Goal: Task Accomplishment & Management: Use online tool/utility

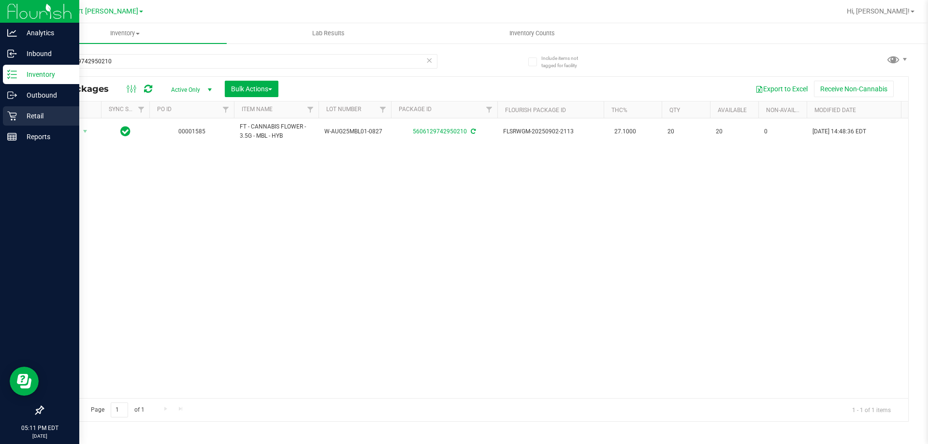
click at [9, 120] on icon at bounding box center [12, 116] width 10 height 10
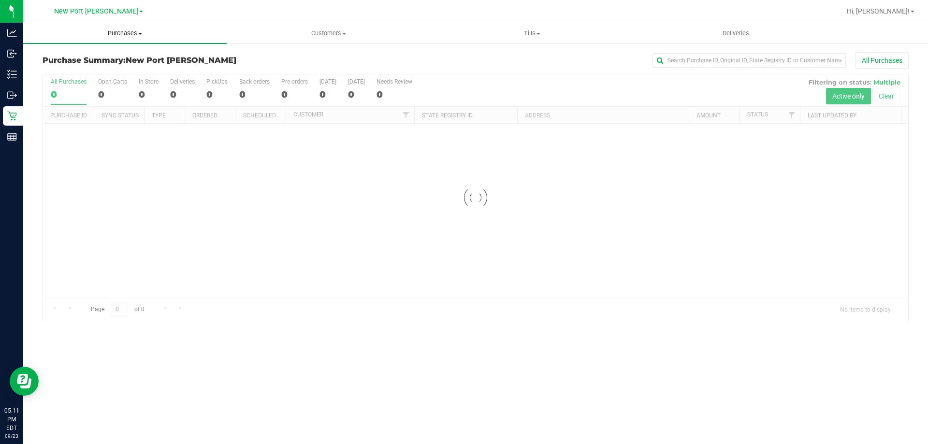
click at [142, 39] on uib-tab-heading "Purchases Summary of purchases Fulfillment All purchases" at bounding box center [125, 33] width 204 height 20
click at [84, 68] on li "Fulfillment" at bounding box center [125, 70] width 204 height 12
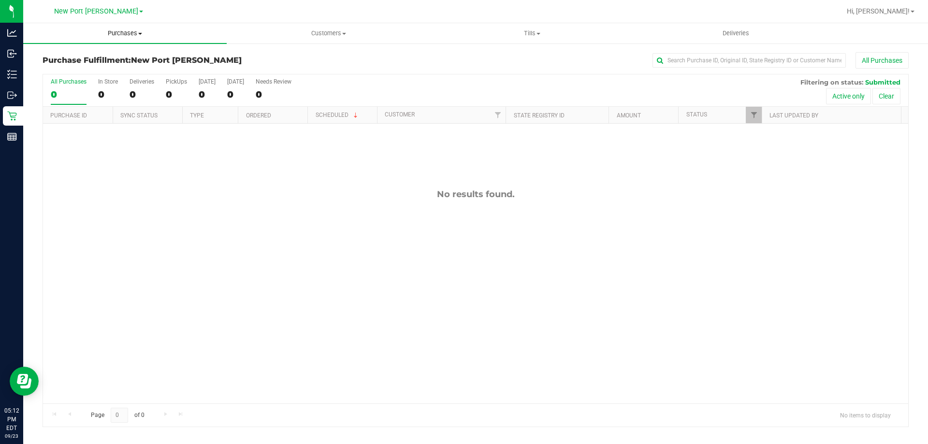
click at [131, 38] on uib-tab-heading "Purchases Summary of purchases Fulfillment All purchases" at bounding box center [125, 33] width 204 height 20
click at [134, 72] on li "Fulfillment" at bounding box center [125, 70] width 204 height 12
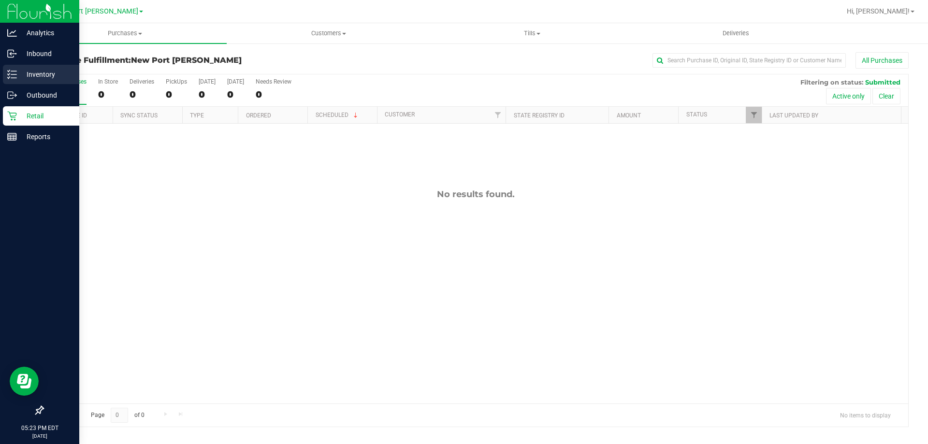
click at [8, 75] on icon at bounding box center [9, 74] width 2 height 1
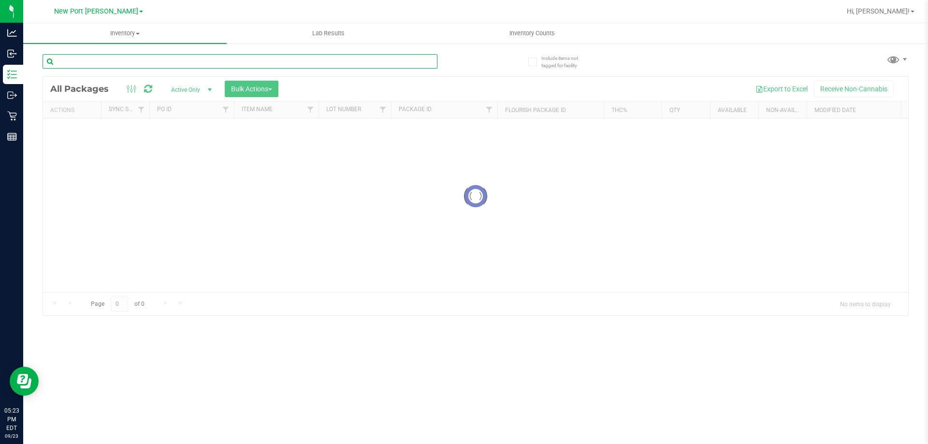
click at [123, 61] on input "text" at bounding box center [240, 61] width 395 height 15
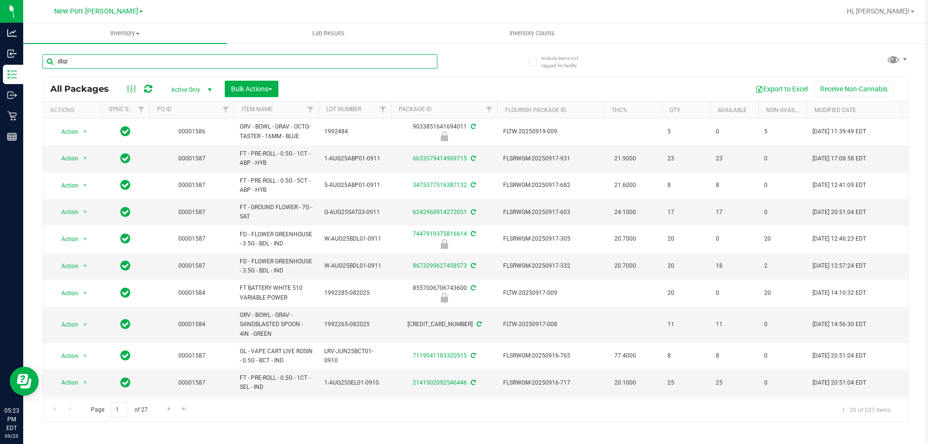
type input "dbp"
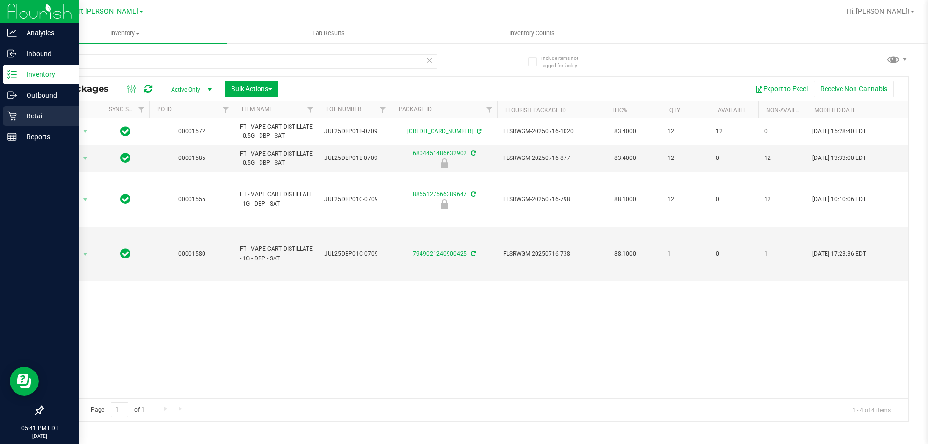
click at [12, 117] on icon at bounding box center [11, 116] width 9 height 9
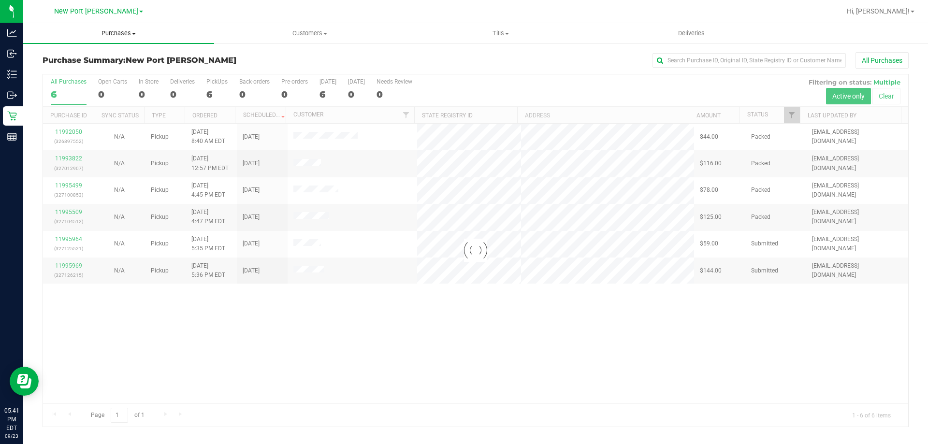
click at [126, 29] on uib-tab-heading "Purchases Summary of purchases Fulfillment All purchases" at bounding box center [118, 33] width 191 height 20
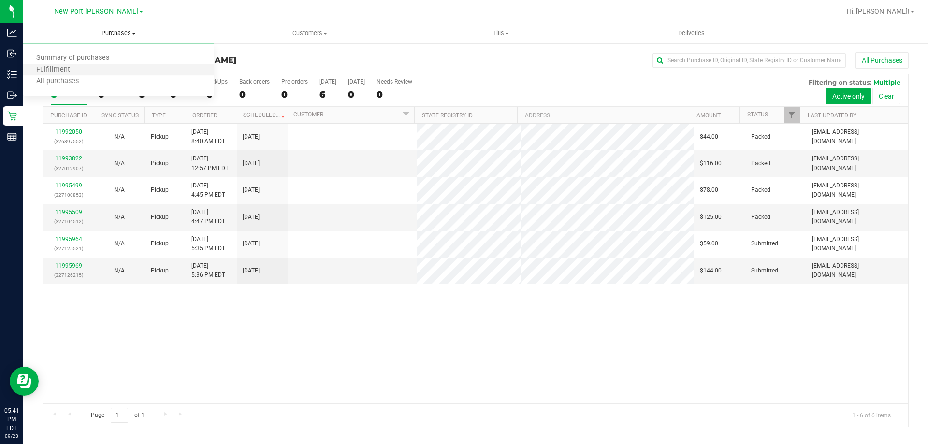
click at [86, 67] on li "Fulfillment" at bounding box center [118, 70] width 191 height 12
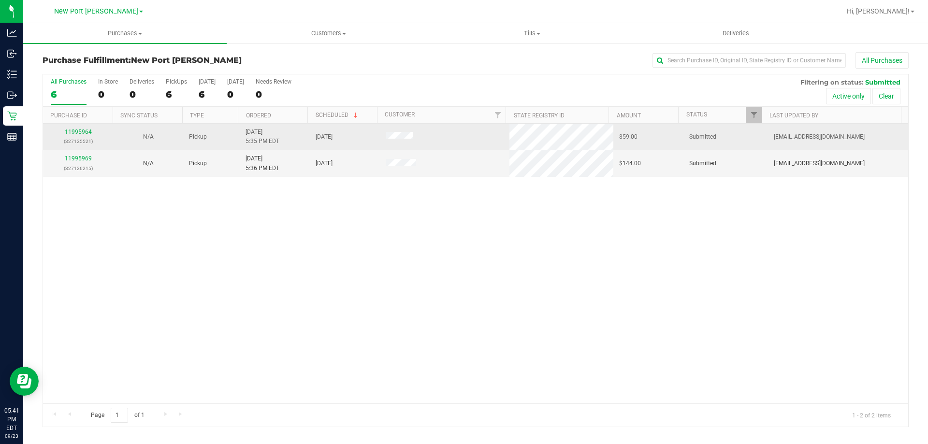
click at [63, 127] on td "11995964 (327125521)" at bounding box center [78, 137] width 70 height 27
click at [70, 131] on link "11995964" at bounding box center [78, 132] width 27 height 7
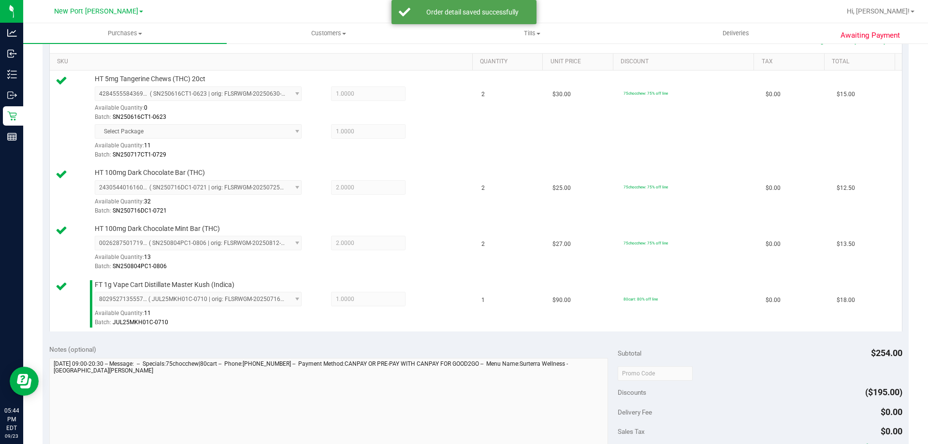
scroll to position [338, 0]
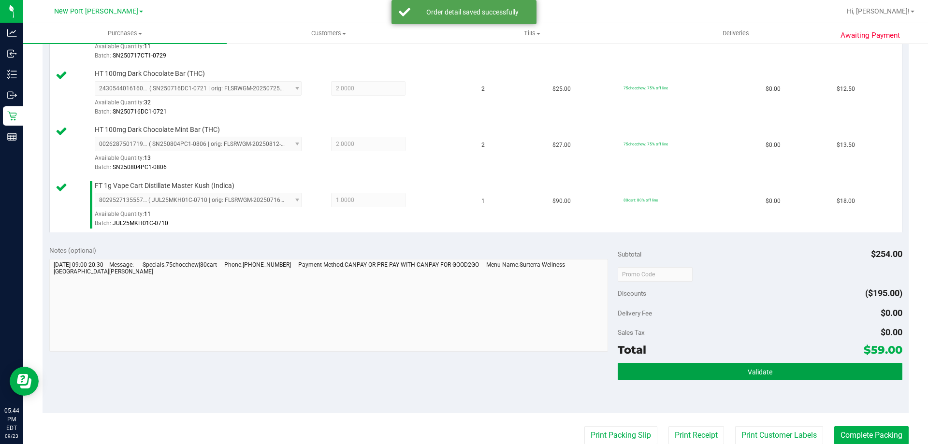
click at [698, 376] on button "Validate" at bounding box center [760, 371] width 284 height 17
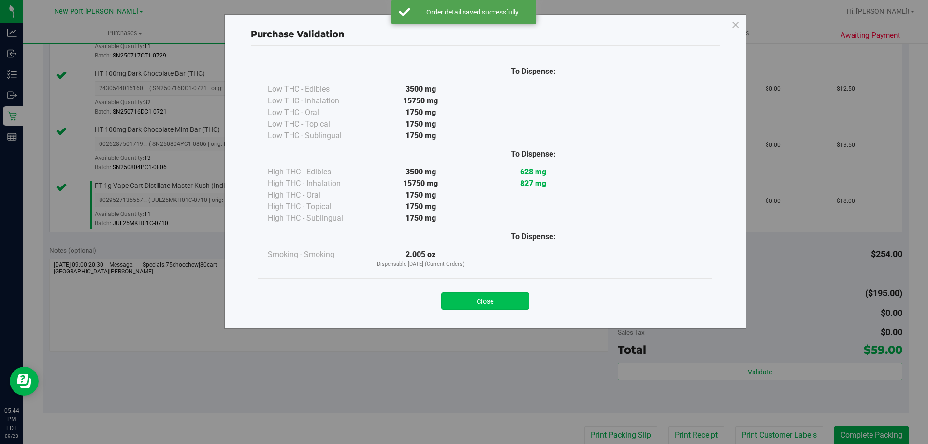
click at [505, 304] on button "Close" at bounding box center [485, 301] width 88 height 17
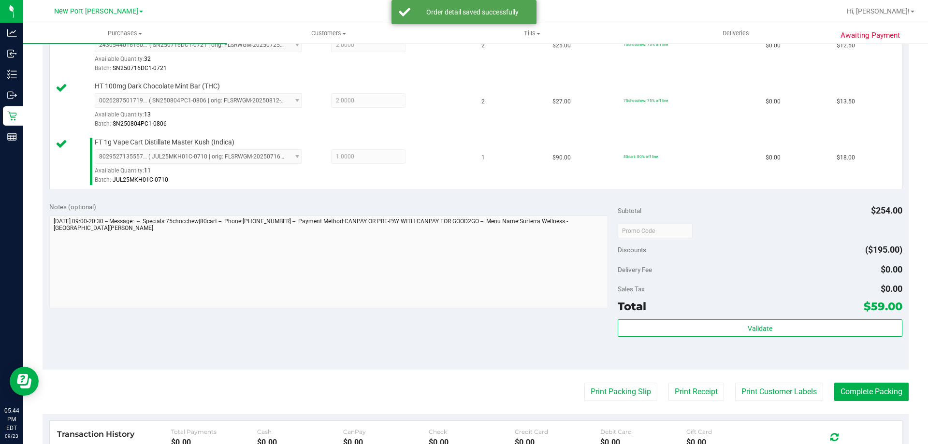
scroll to position [532, 0]
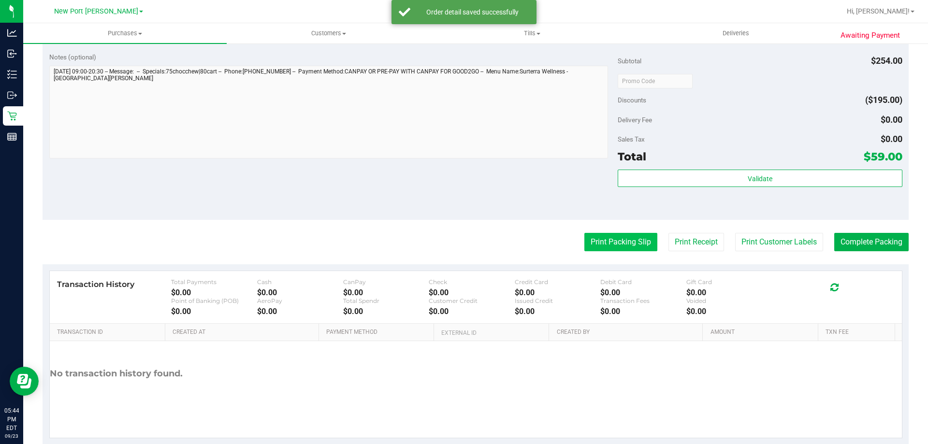
click at [618, 235] on button "Print Packing Slip" at bounding box center [621, 242] width 73 height 18
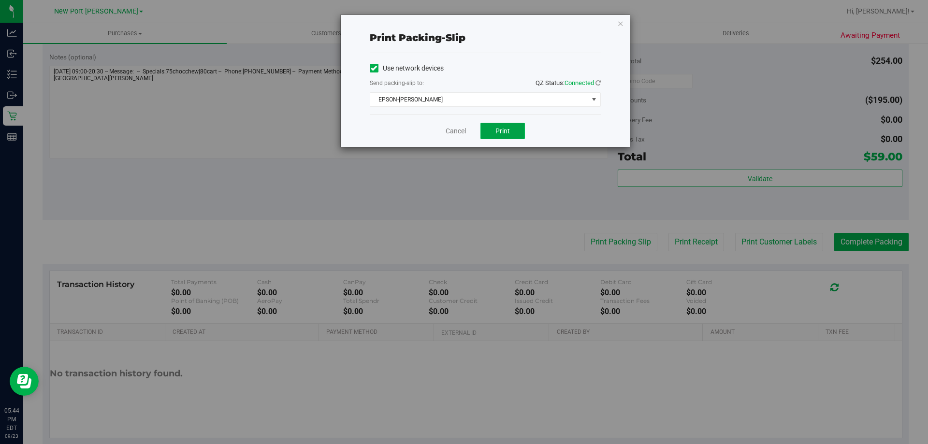
click at [500, 136] on button "Print" at bounding box center [503, 131] width 44 height 16
click at [453, 126] on link "Cancel" at bounding box center [456, 131] width 20 height 10
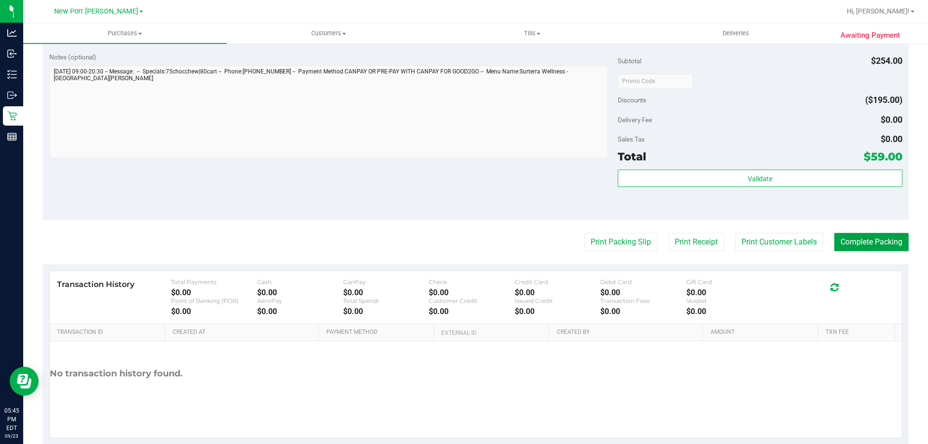
click at [881, 235] on button "Complete Packing" at bounding box center [872, 242] width 74 height 18
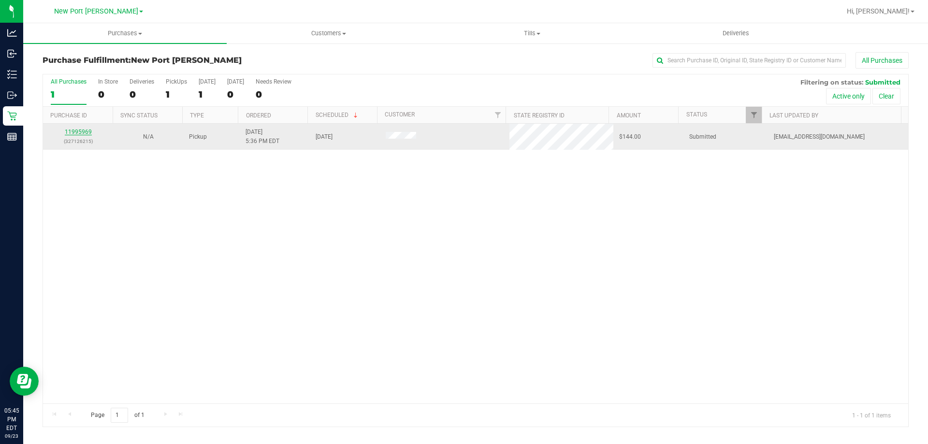
click at [82, 132] on link "11995969" at bounding box center [78, 132] width 27 height 7
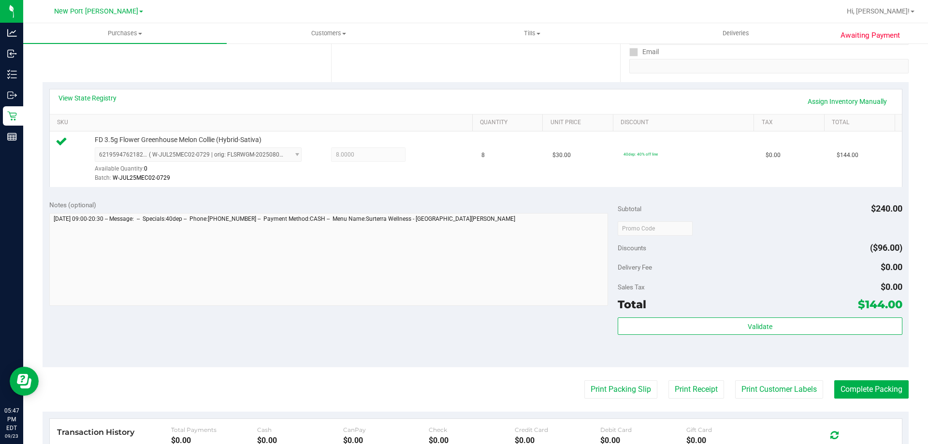
scroll to position [346, 0]
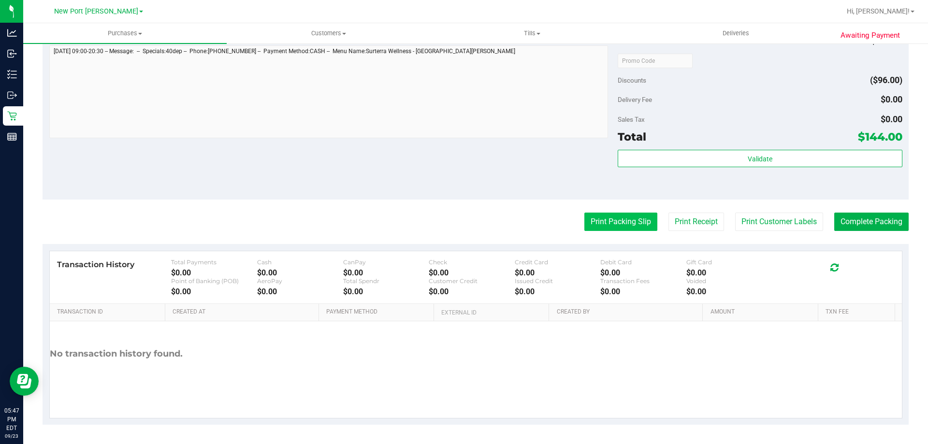
click at [607, 225] on button "Print Packing Slip" at bounding box center [621, 222] width 73 height 18
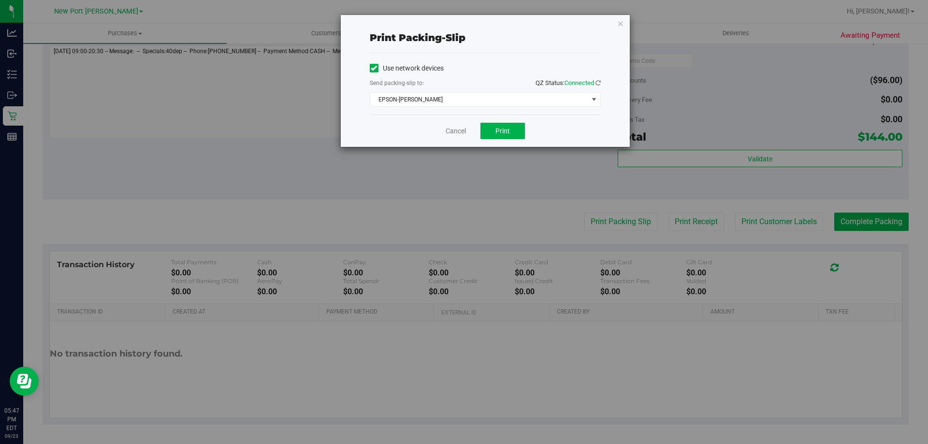
click at [515, 122] on div "Cancel Print" at bounding box center [485, 131] width 231 height 32
click at [515, 135] on button "Print" at bounding box center [503, 131] width 44 height 16
click at [449, 133] on link "Cancel" at bounding box center [456, 131] width 20 height 10
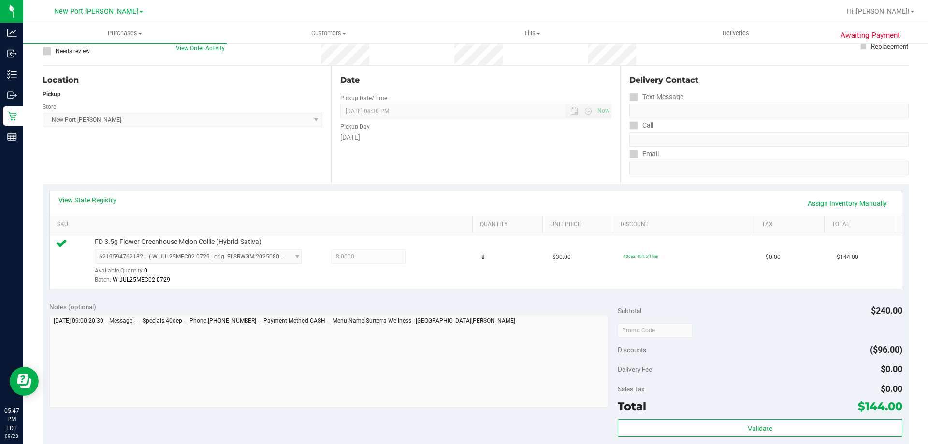
scroll to position [201, 0]
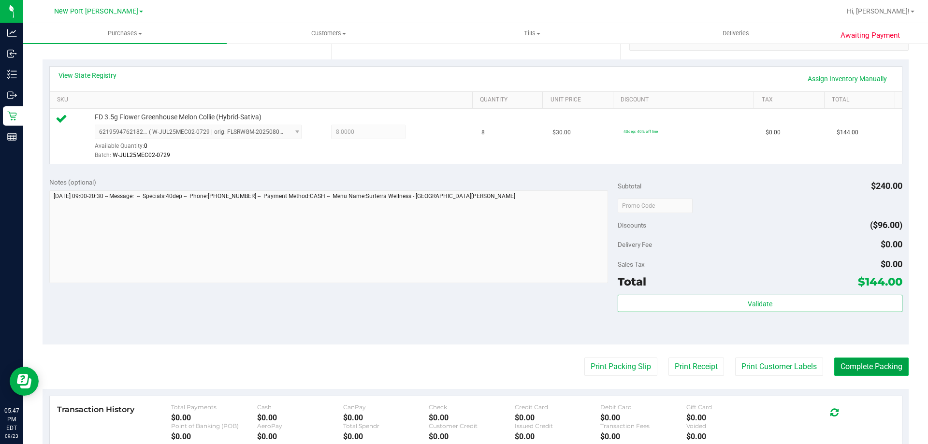
click at [851, 367] on button "Complete Packing" at bounding box center [872, 367] width 74 height 18
